Goal: Information Seeking & Learning: Learn about a topic

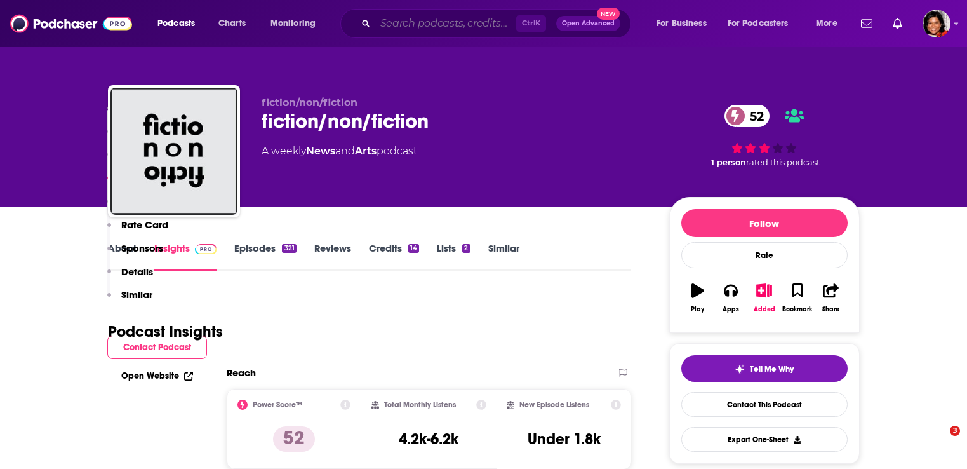
click at [410, 31] on input "Search podcasts, credits, & more..." at bounding box center [445, 23] width 141 height 20
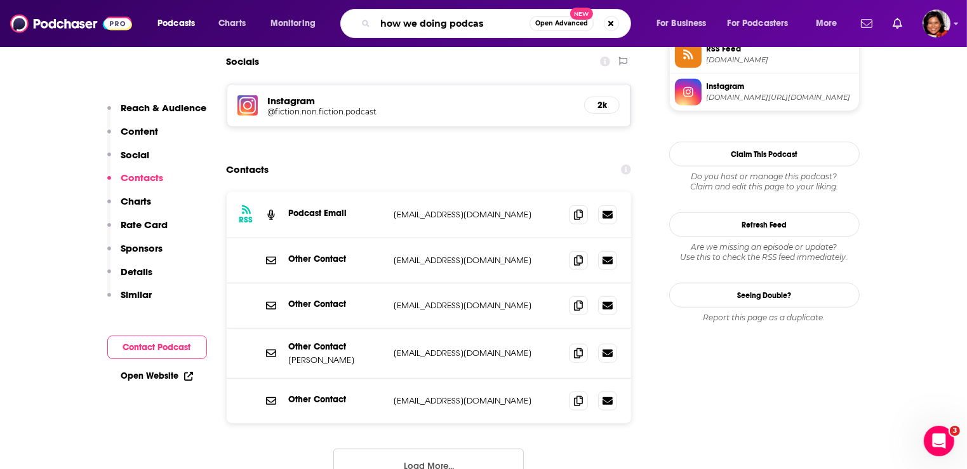
type input "how we doing podcast"
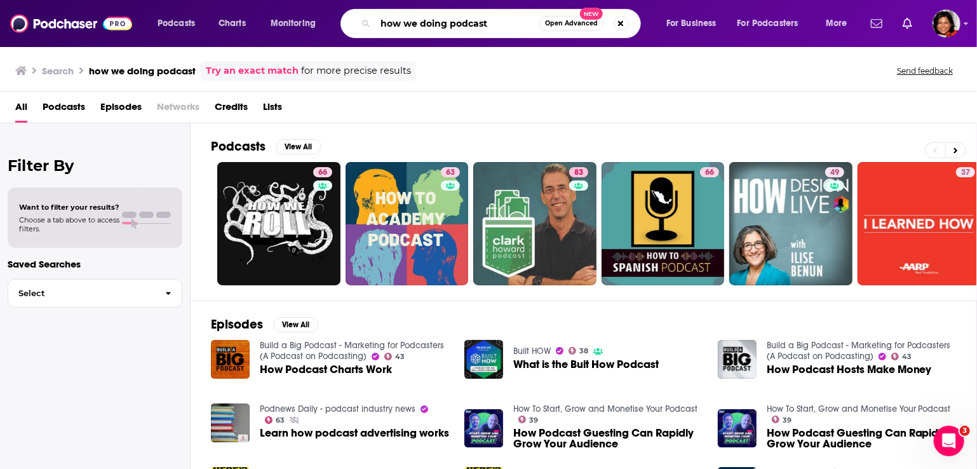
drag, startPoint x: 504, startPoint y: 23, endPoint x: 447, endPoint y: 21, distance: 56.6
click at [447, 21] on input "how we doing podcast" at bounding box center [457, 23] width 164 height 20
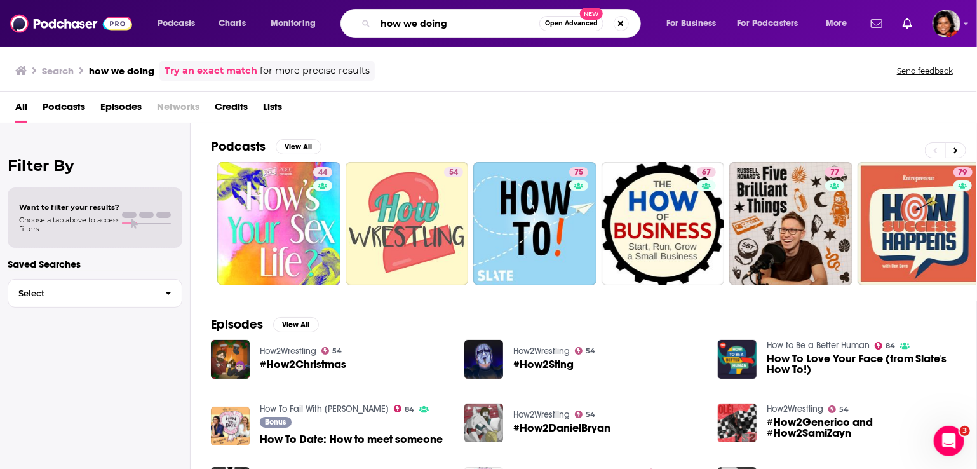
drag, startPoint x: 483, startPoint y: 24, endPoint x: 341, endPoint y: 21, distance: 142.3
click at [341, 21] on div "how we doing Open Advanced New" at bounding box center [490, 23] width 300 height 29
type input "y"
type input "my top everything"
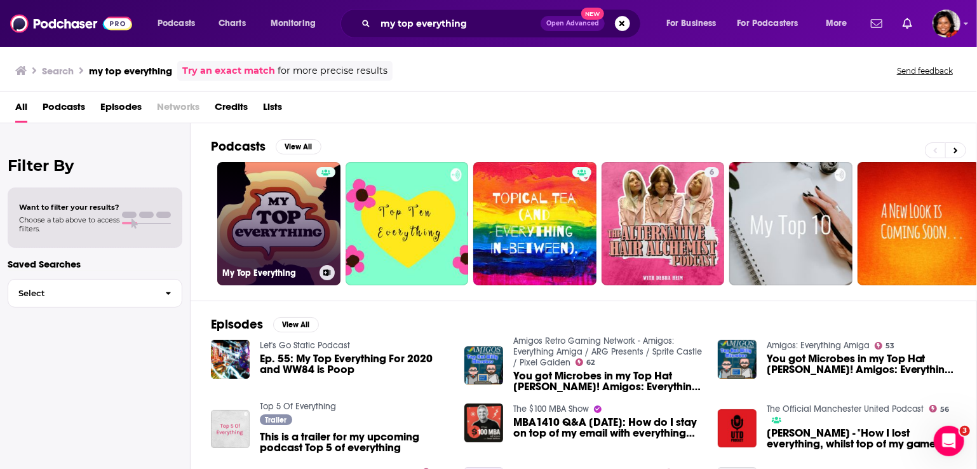
click at [285, 229] on link "My Top Everything" at bounding box center [278, 223] width 123 height 123
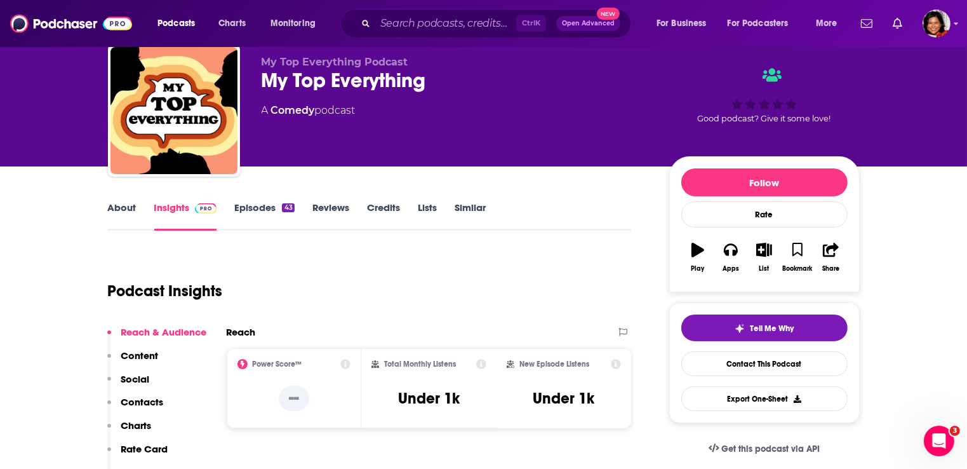
scroll to position [64, 0]
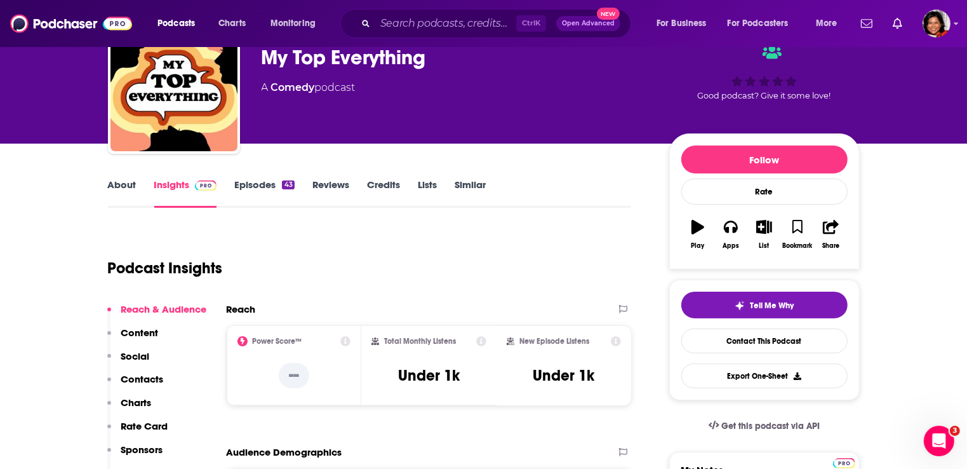
click at [120, 183] on link "About" at bounding box center [122, 192] width 29 height 29
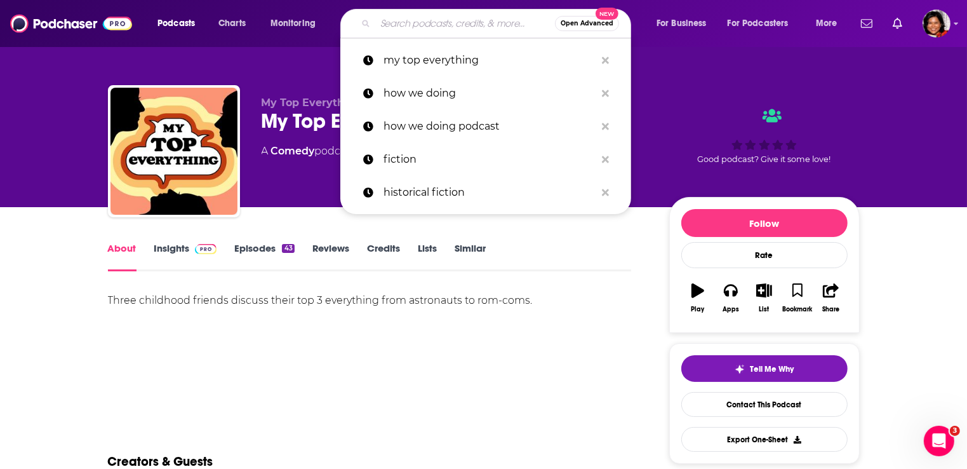
click at [457, 20] on input "Search podcasts, credits, & more..." at bounding box center [465, 23] width 180 height 20
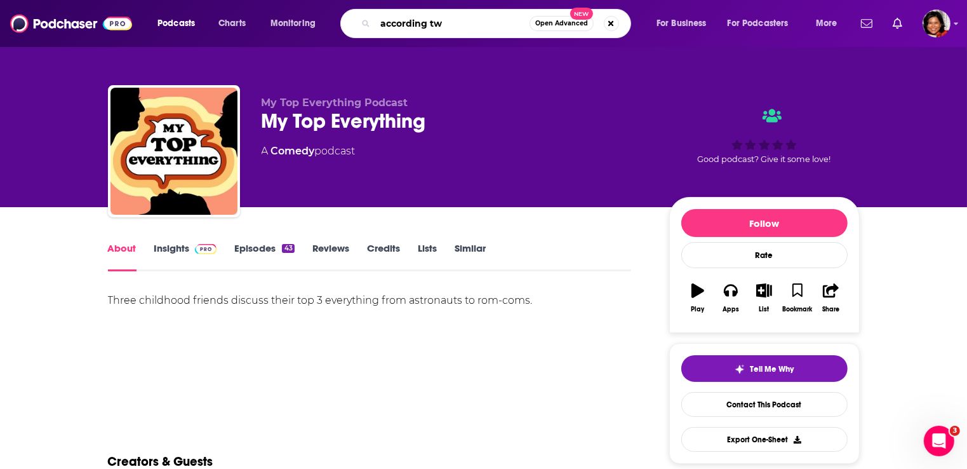
type input "according two"
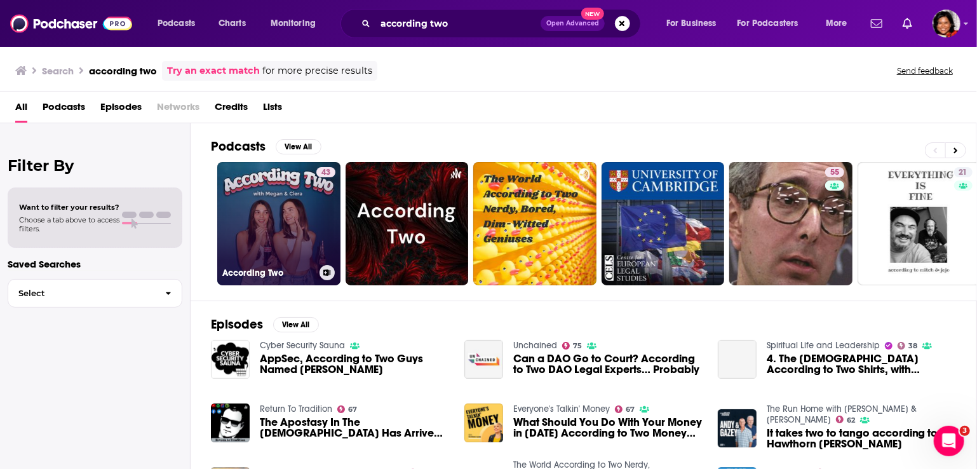
click at [293, 212] on link "43 According Two" at bounding box center [278, 223] width 123 height 123
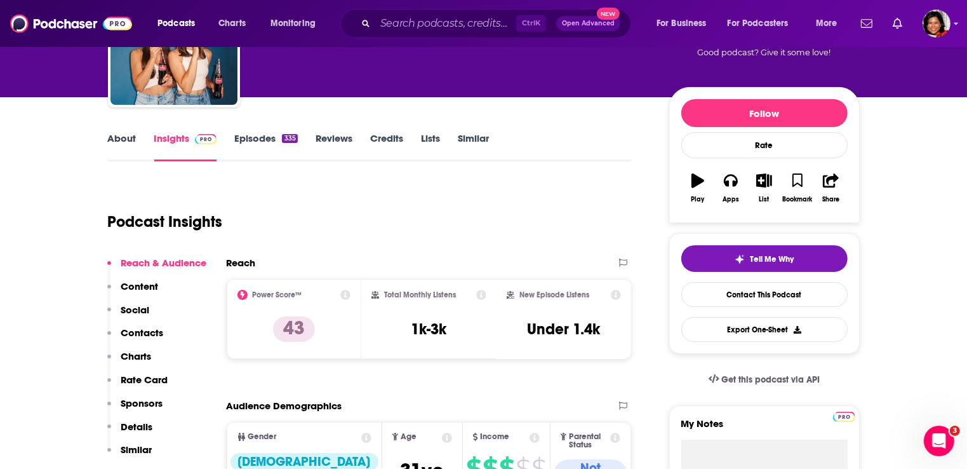
scroll to position [191, 0]
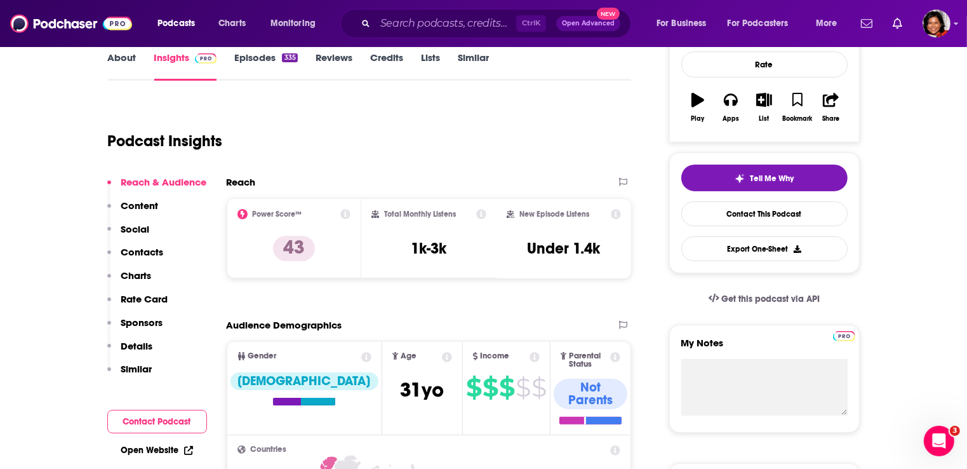
click at [134, 61] on link "About" at bounding box center [122, 65] width 29 height 29
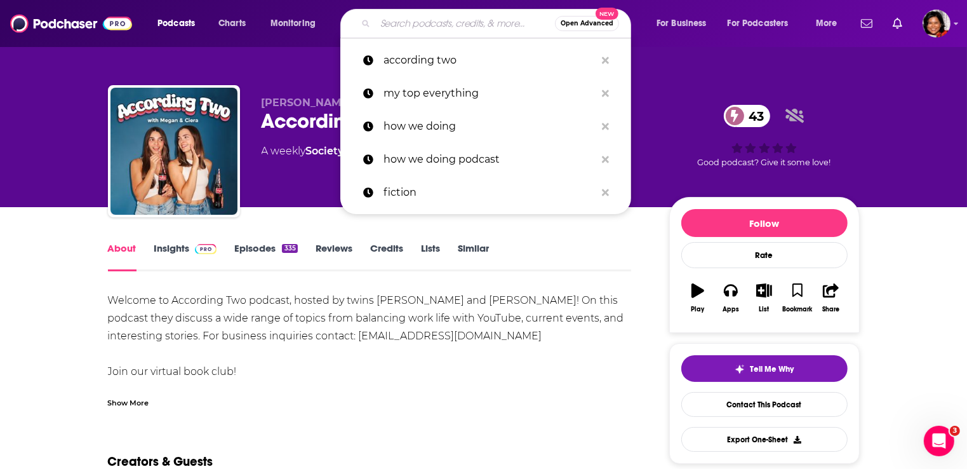
click at [381, 25] on input "Search podcasts, credits, & more..." at bounding box center [465, 23] width 180 height 20
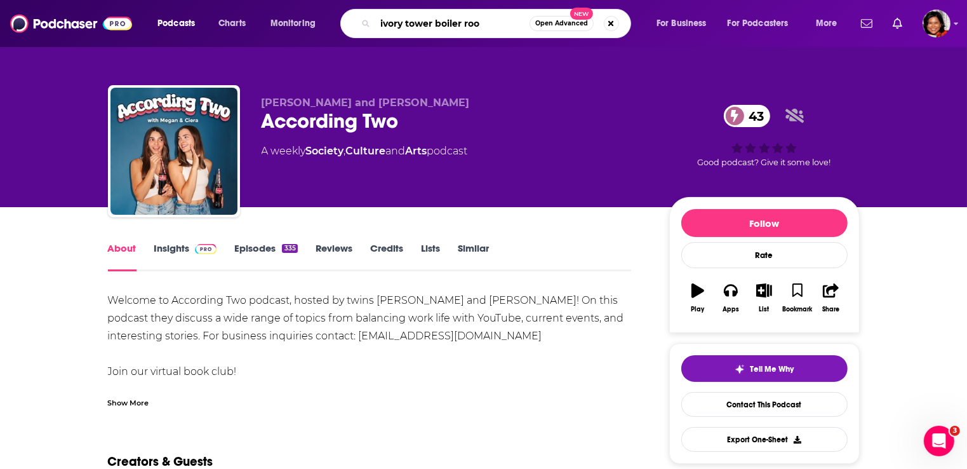
type input "ivory tower boiler room"
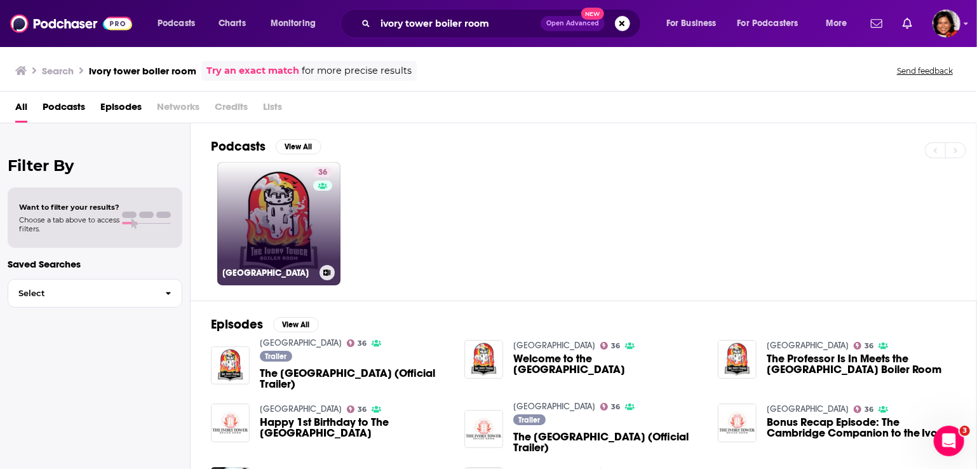
click at [297, 220] on link "36 [GEOGRAPHIC_DATA]" at bounding box center [278, 223] width 123 height 123
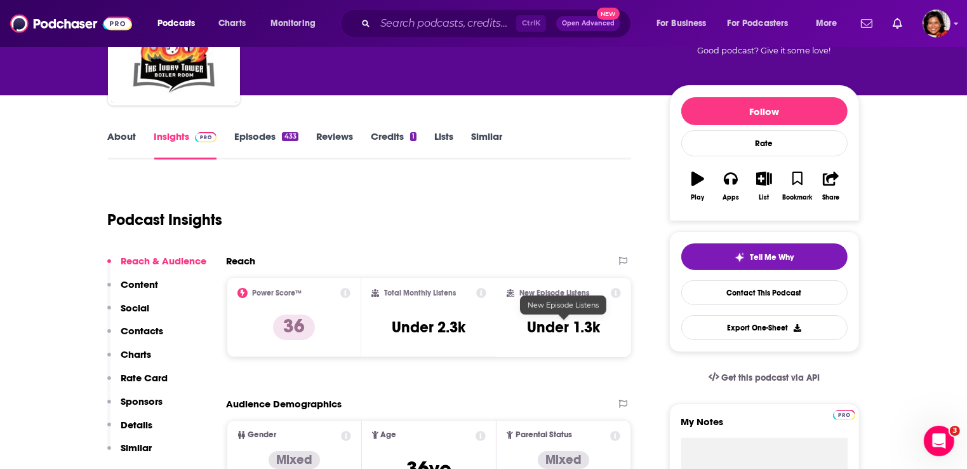
scroll to position [64, 0]
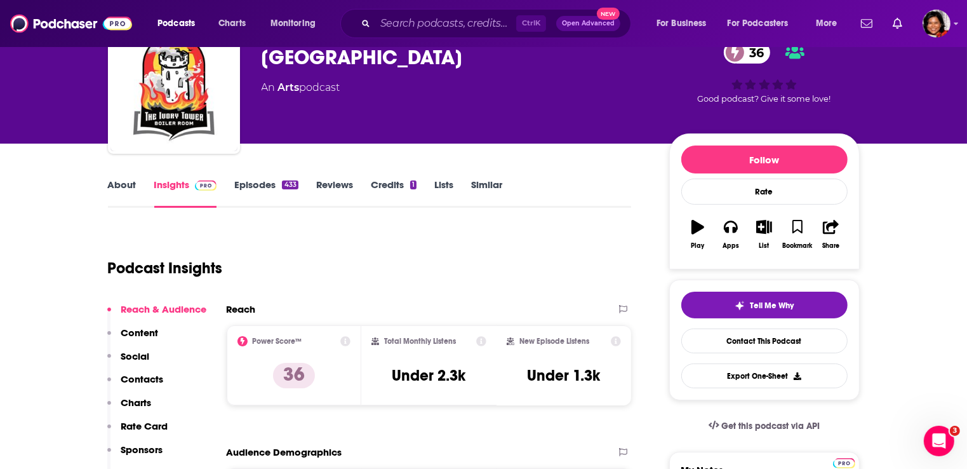
click at [118, 182] on link "About" at bounding box center [122, 192] width 29 height 29
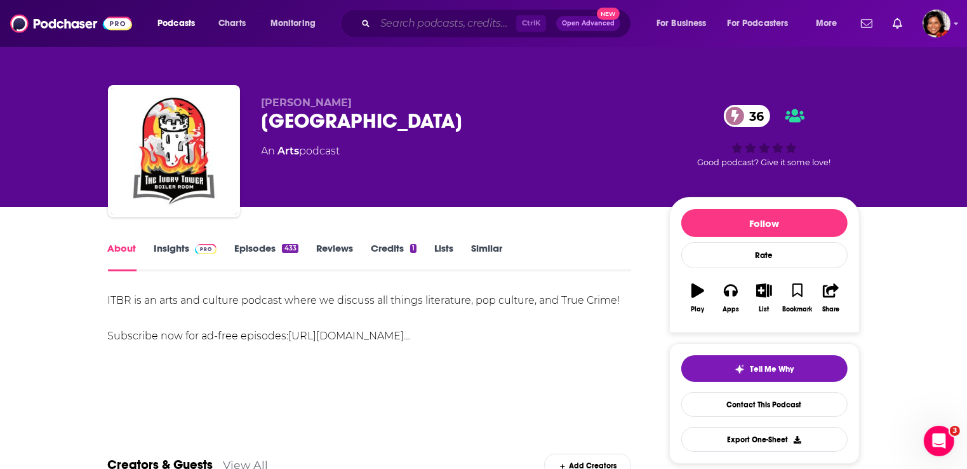
click at [398, 22] on input "Search podcasts, credits, & more..." at bounding box center [445, 23] width 141 height 20
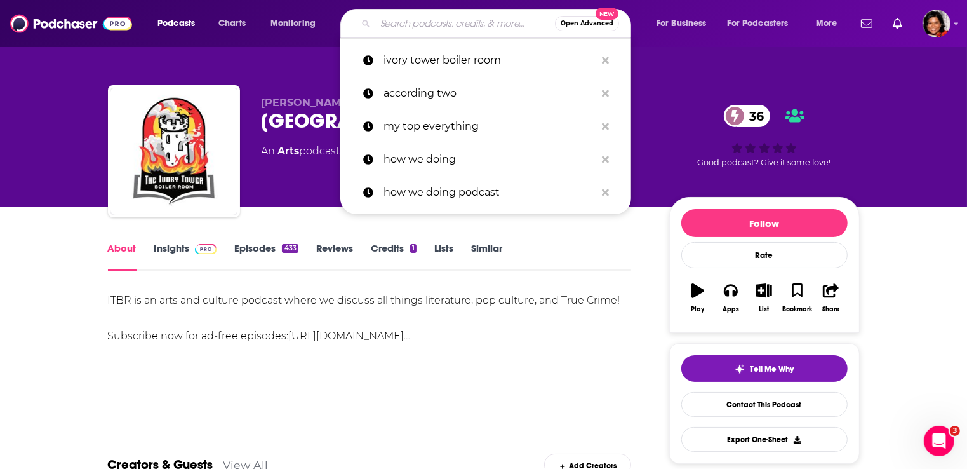
paste input "Society and Pop Culture 101"
type input "Society and Pop Culture 101"
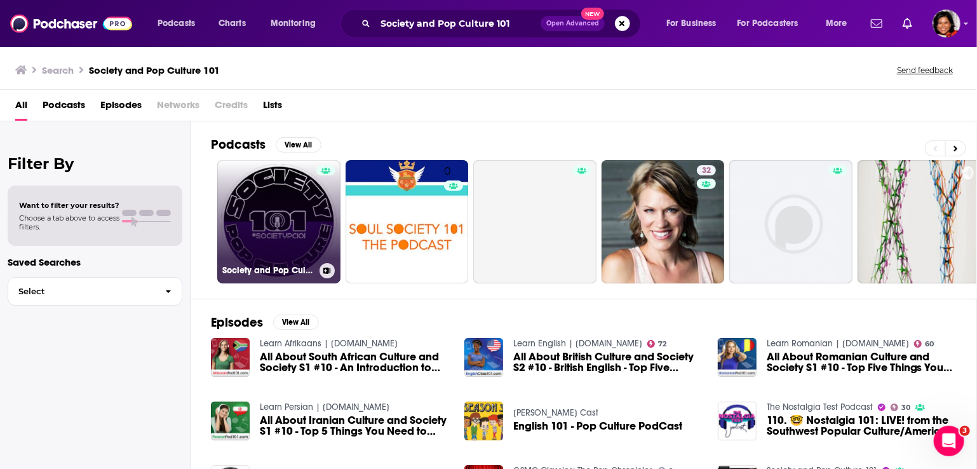
click at [281, 232] on link "Society and Pop Culture 101" at bounding box center [278, 221] width 123 height 123
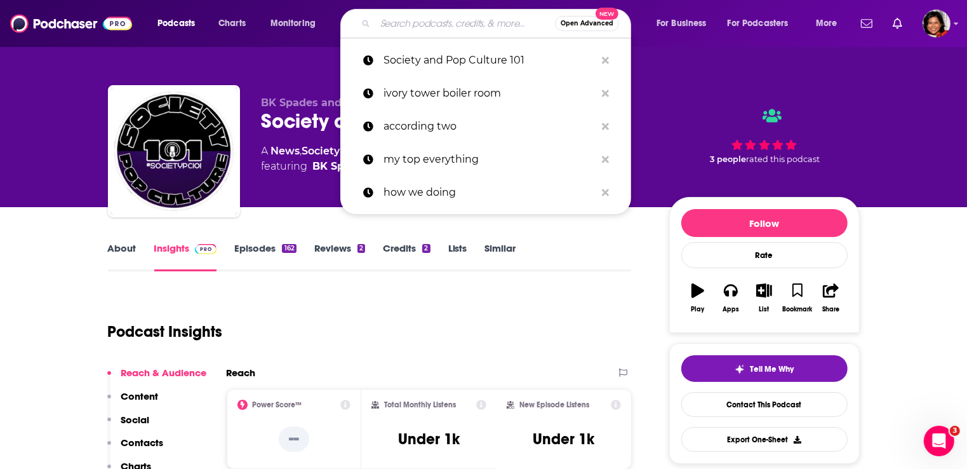
click at [394, 25] on input "Search podcasts, credits, & more..." at bounding box center [465, 23] width 180 height 20
paste input "The Girl Next Door Podcast"
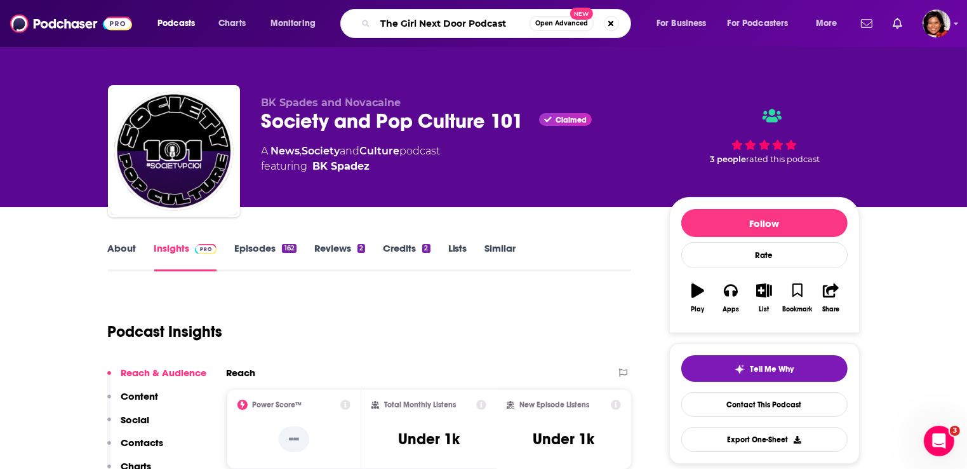
type input "The Girl Next Door Podcast"
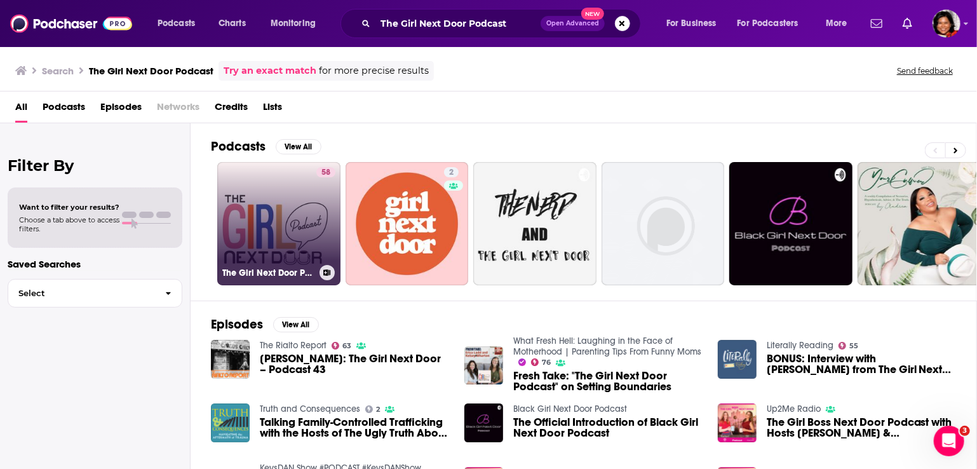
click at [313, 199] on link "58 The Girl Next Door Podcast" at bounding box center [278, 223] width 123 height 123
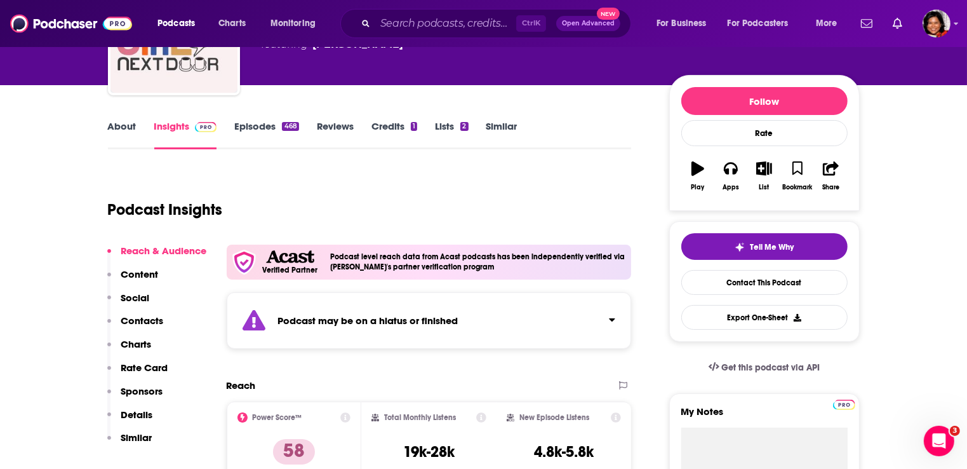
scroll to position [127, 0]
